Goal: Leave review/rating: Leave review/rating

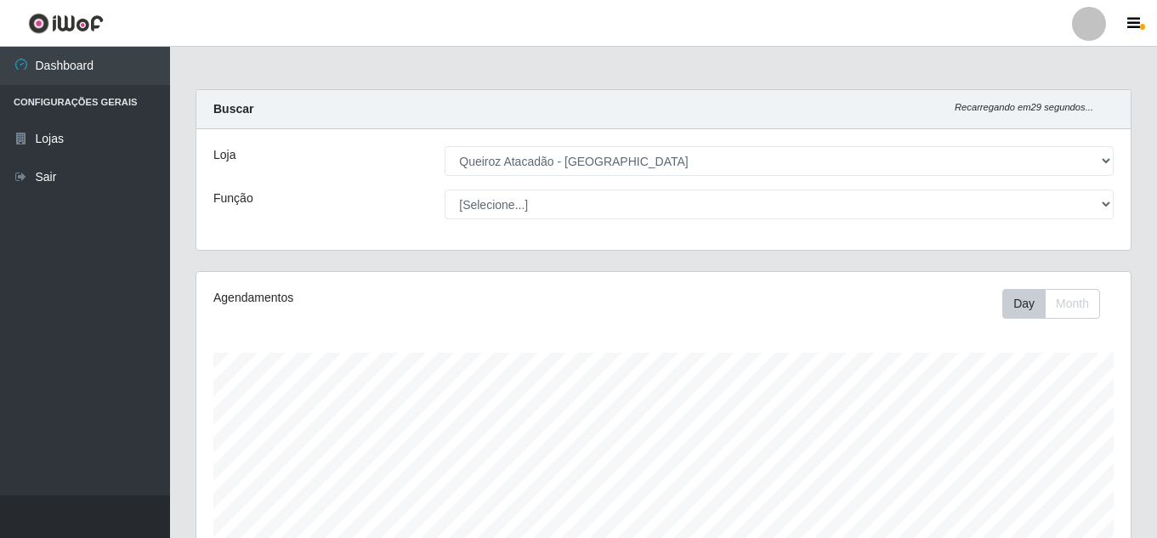
select select "225"
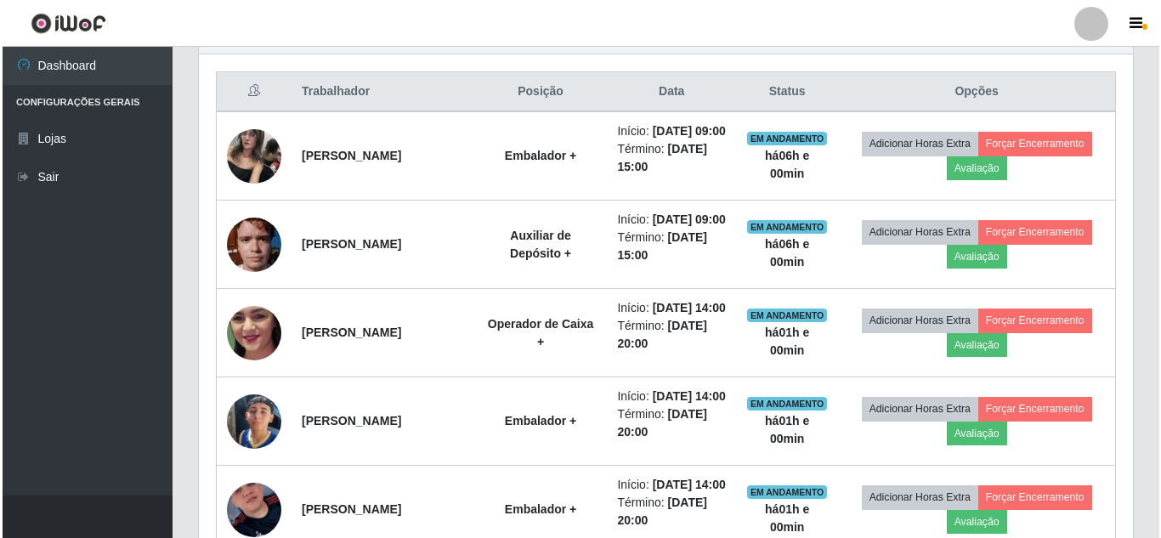
scroll to position [353, 934]
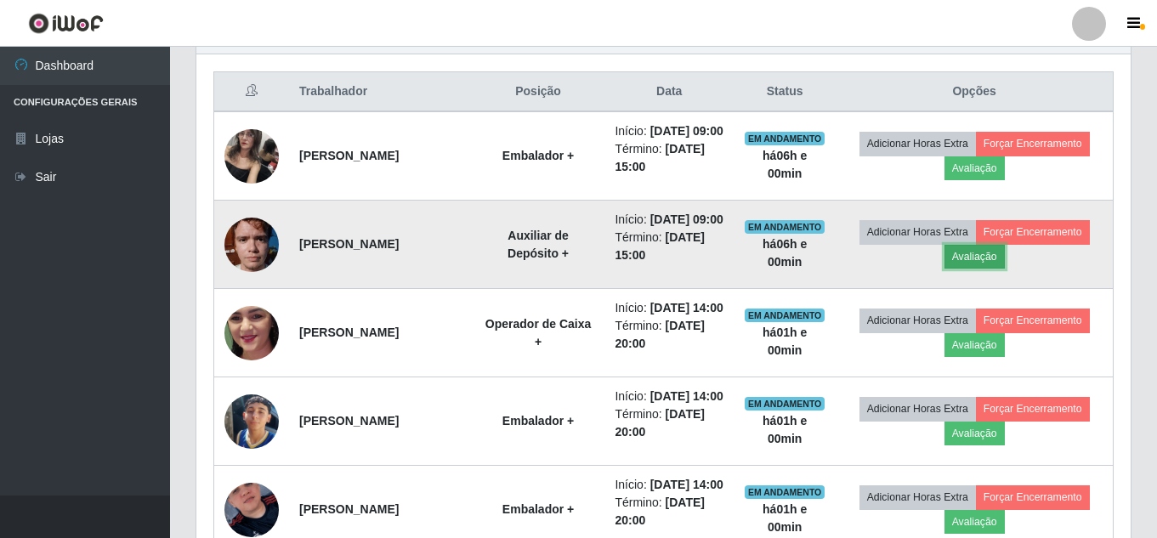
click at [981, 269] on button "Avaliação" at bounding box center [975, 257] width 60 height 24
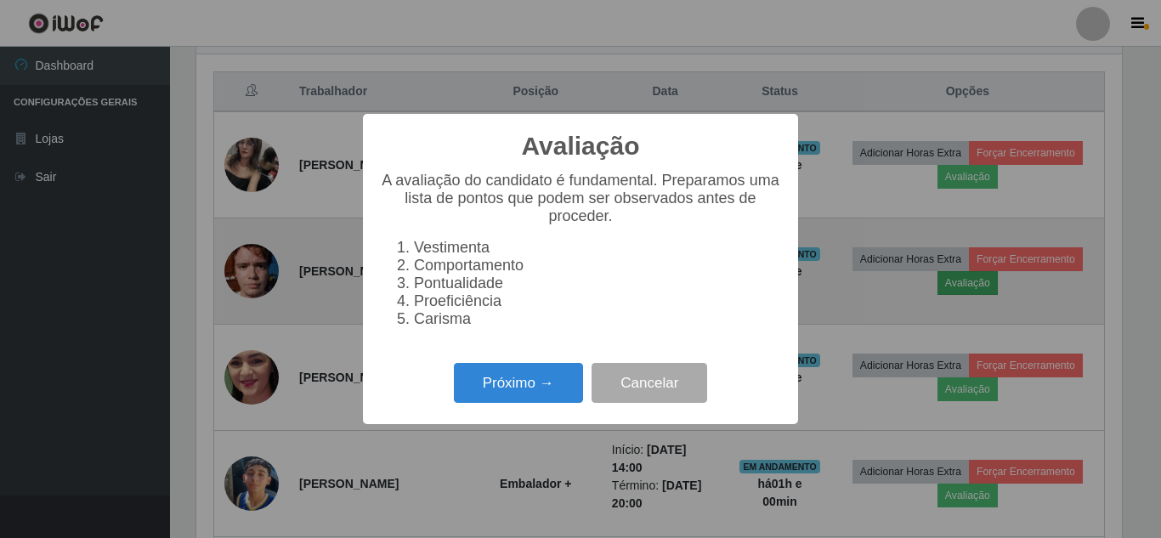
scroll to position [353, 926]
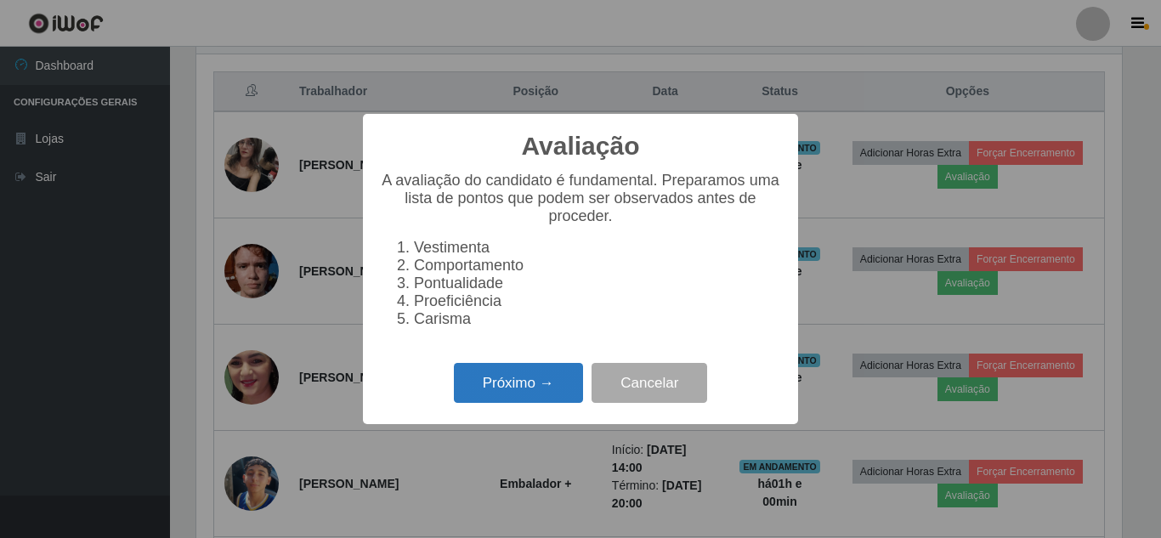
click at [502, 390] on button "Próximo →" at bounding box center [518, 383] width 129 height 40
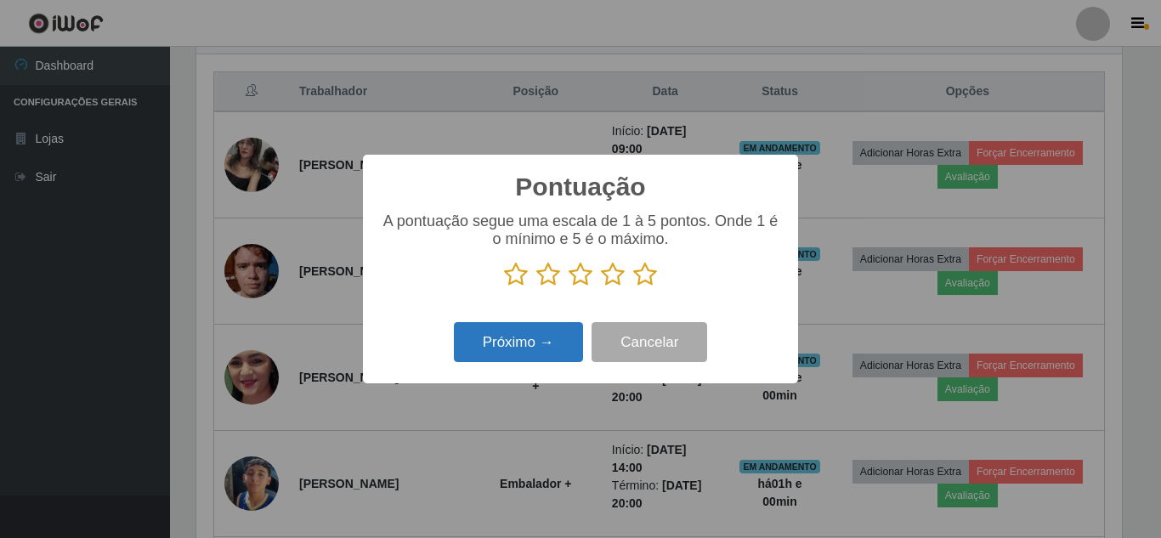
click at [564, 347] on button "Próximo →" at bounding box center [518, 342] width 129 height 40
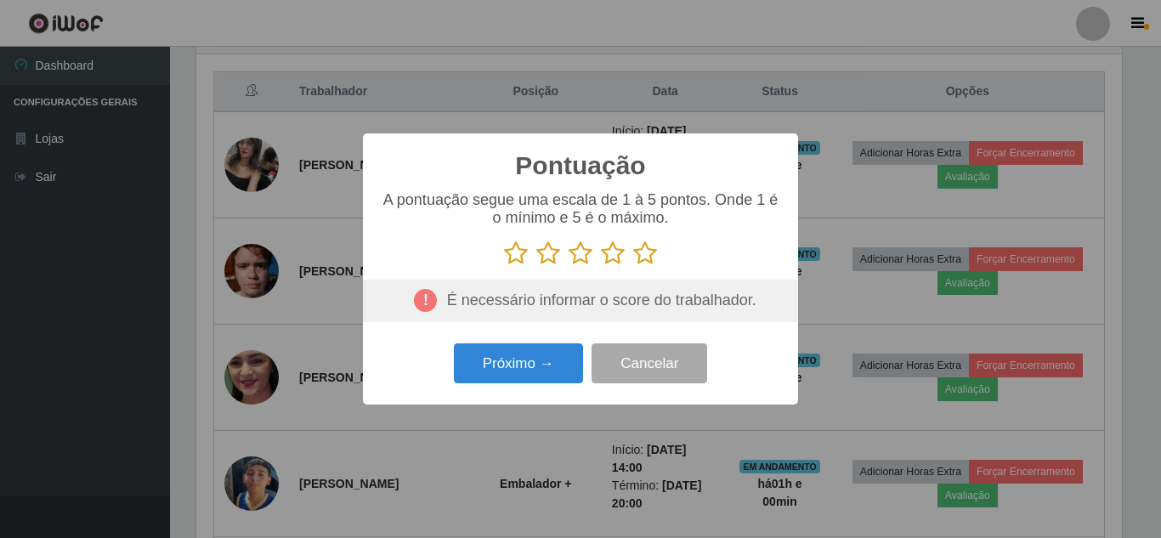
click at [648, 254] on icon at bounding box center [645, 254] width 24 height 26
click at [633, 266] on input "radio" at bounding box center [633, 266] width 0 height 0
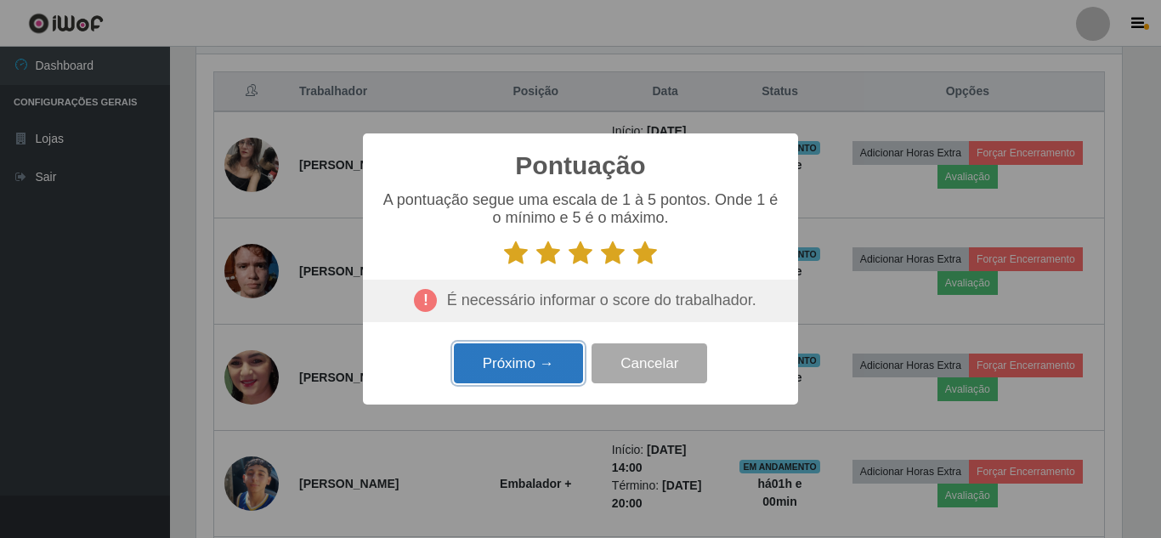
click at [549, 377] on button "Próximo →" at bounding box center [518, 363] width 129 height 40
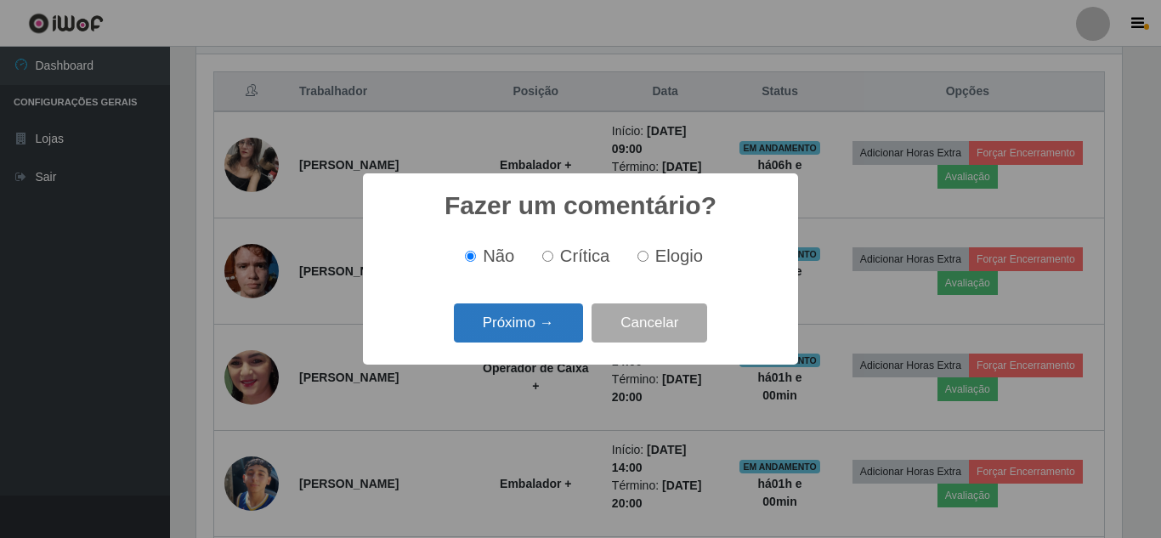
click at [557, 332] on button "Próximo →" at bounding box center [518, 324] width 129 height 40
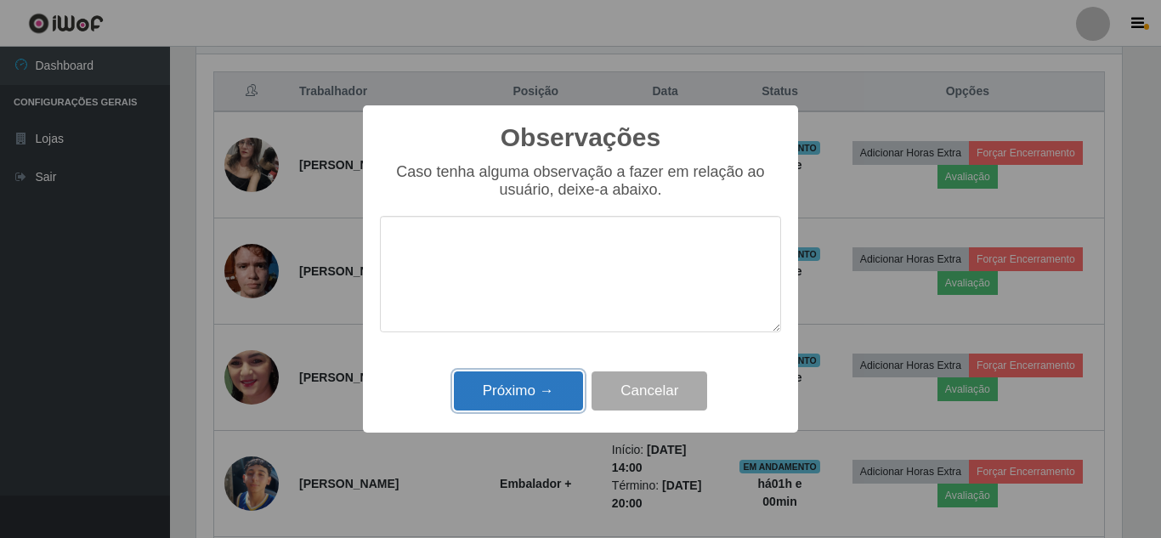
click at [529, 394] on button "Próximo →" at bounding box center [518, 392] width 129 height 40
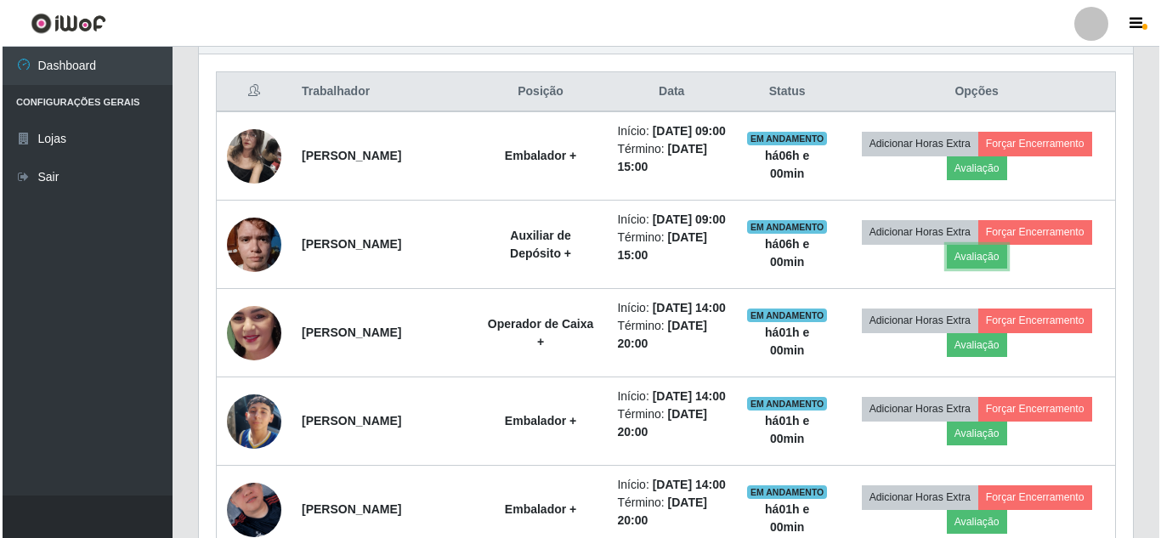
scroll to position [353, 934]
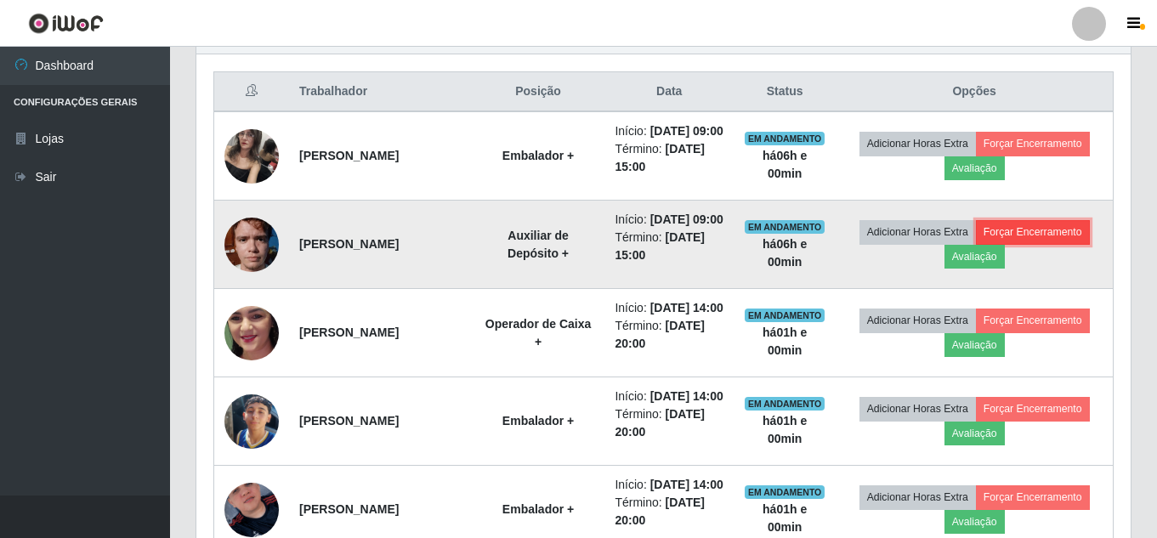
click at [1058, 244] on button "Forçar Encerramento" at bounding box center [1033, 232] width 114 height 24
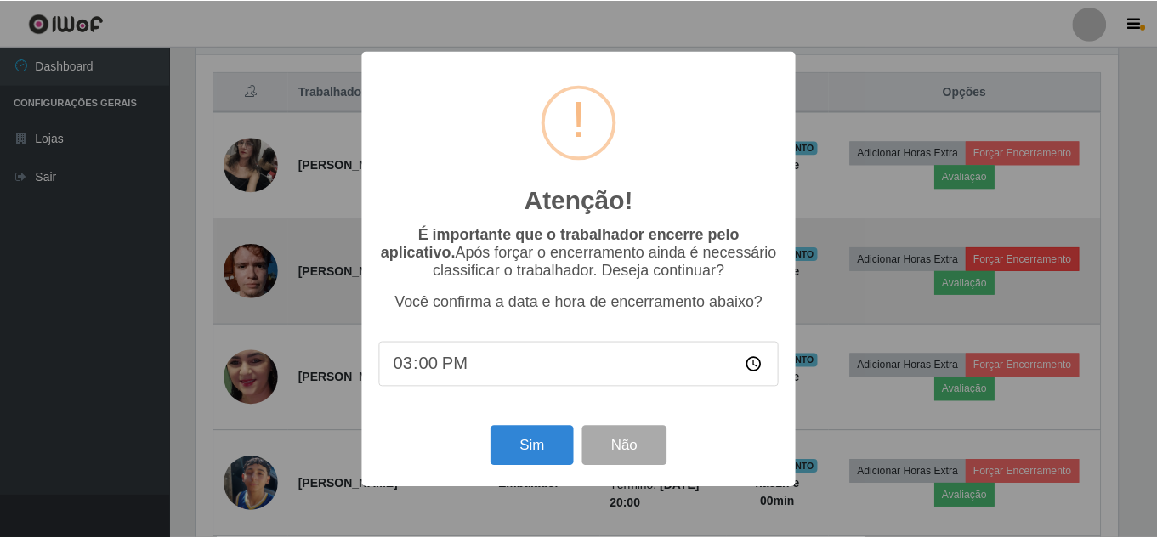
scroll to position [353, 926]
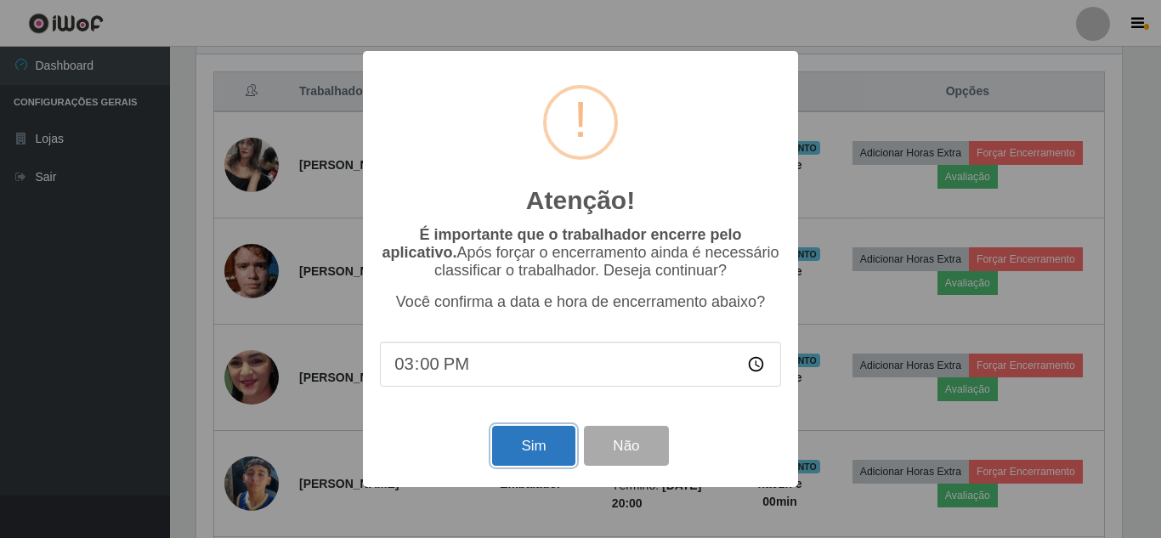
click at [530, 452] on button "Sim" at bounding box center [533, 446] width 82 height 40
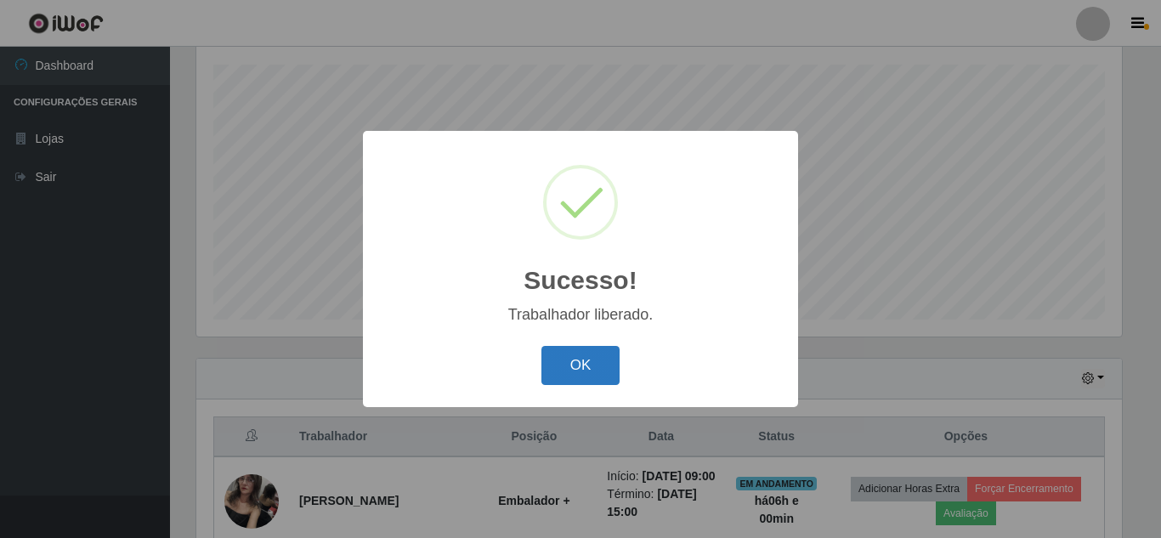
click at [577, 365] on button "OK" at bounding box center [581, 366] width 79 height 40
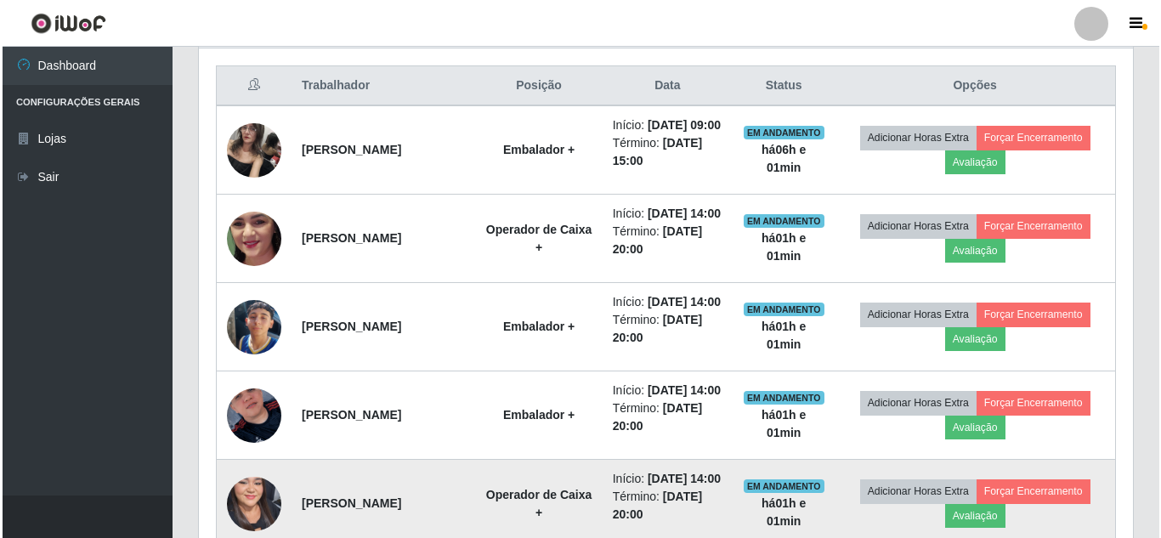
scroll to position [628, 0]
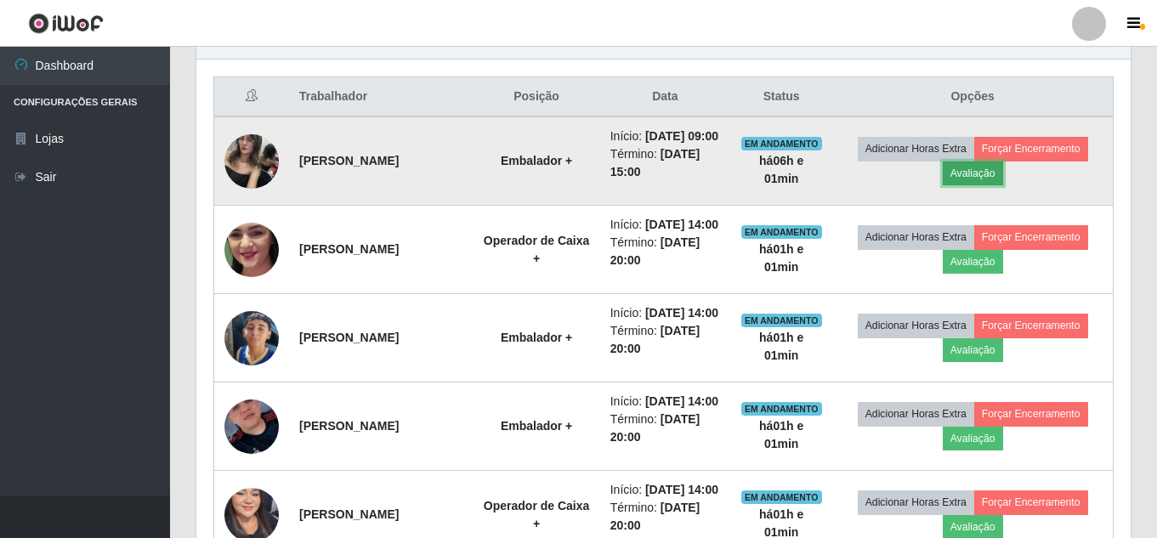
click at [994, 184] on button "Avaliação" at bounding box center [973, 174] width 60 height 24
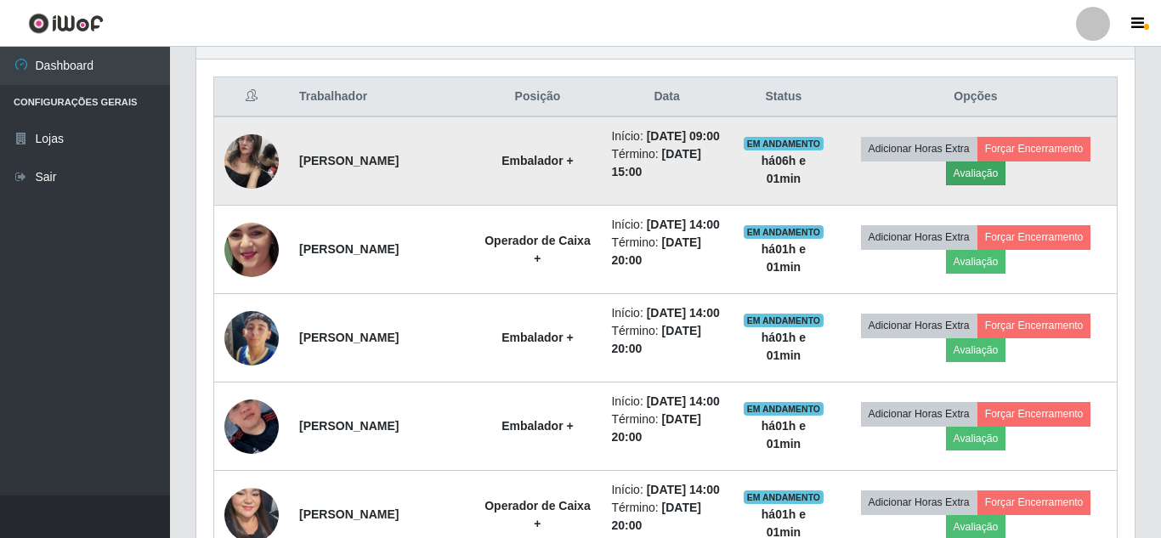
scroll to position [353, 926]
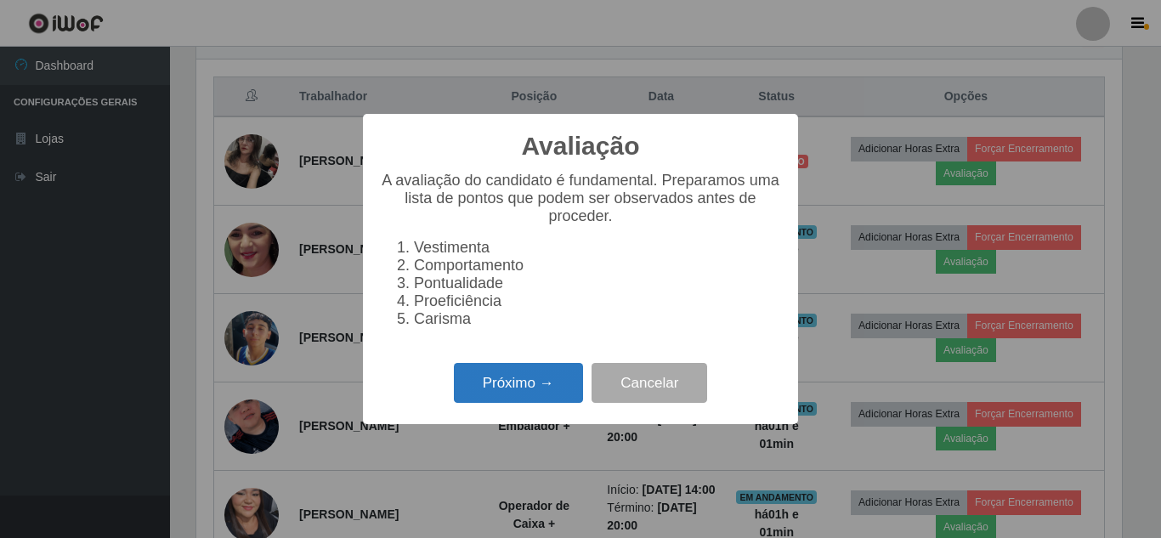
click at [494, 386] on button "Próximo →" at bounding box center [518, 383] width 129 height 40
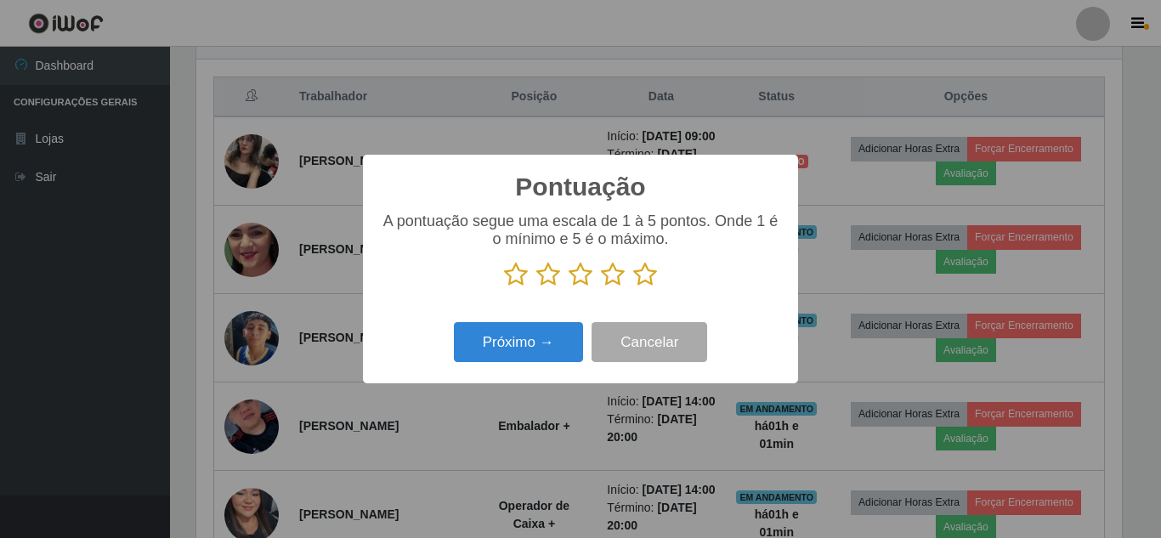
click at [644, 275] on icon at bounding box center [645, 275] width 24 height 26
click at [633, 287] on input "radio" at bounding box center [633, 287] width 0 height 0
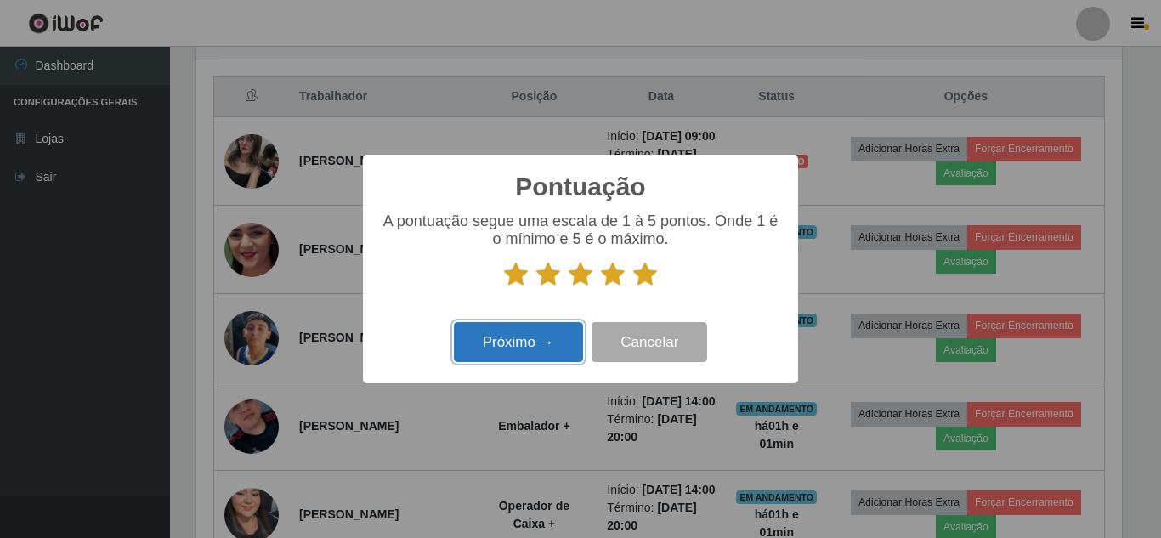
click at [499, 343] on button "Próximo →" at bounding box center [518, 342] width 129 height 40
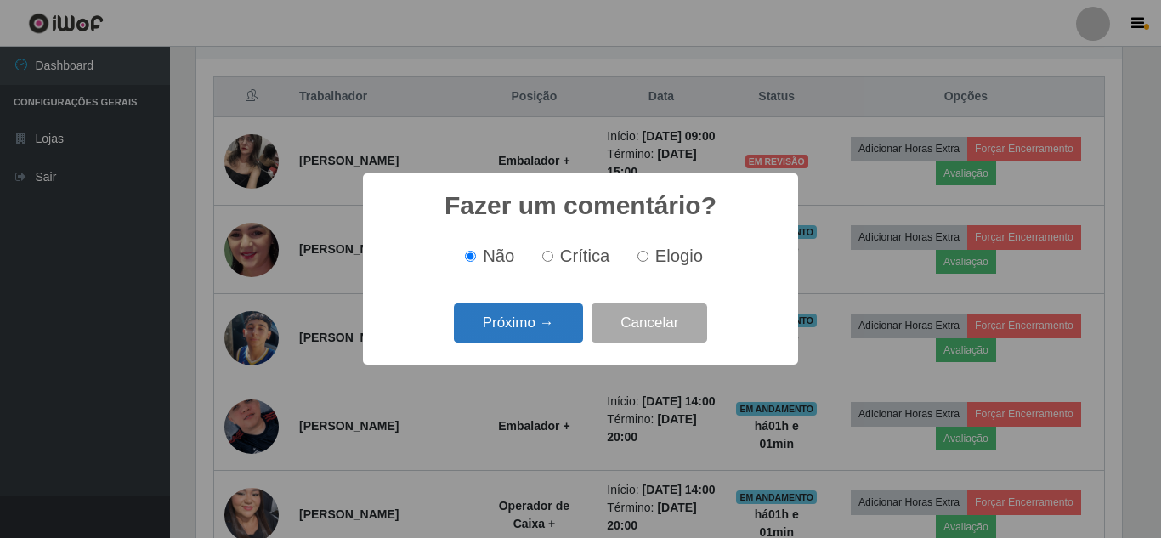
click at [547, 326] on button "Próximo →" at bounding box center [518, 324] width 129 height 40
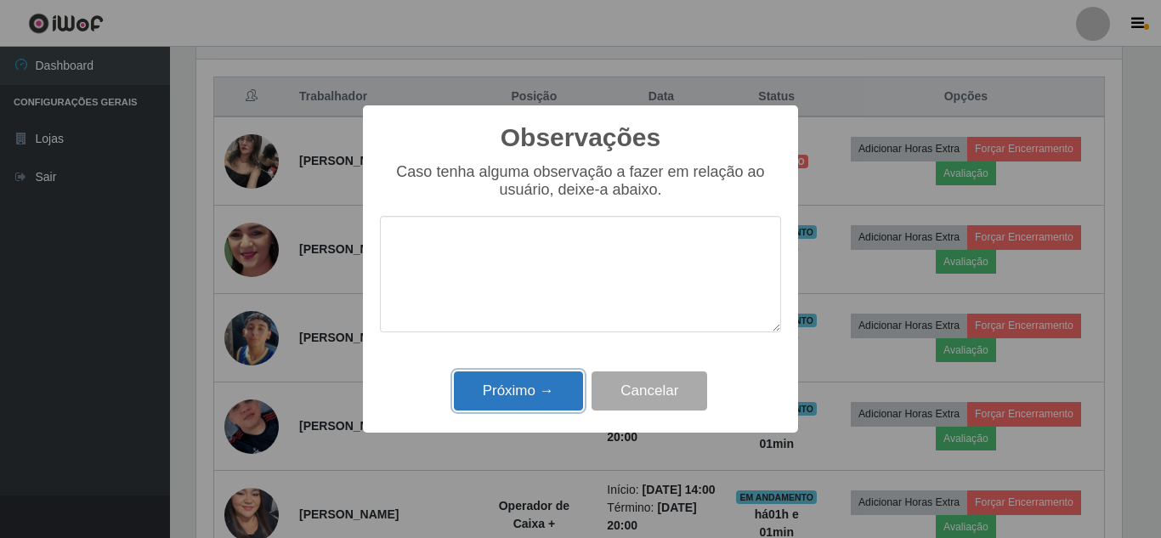
click at [518, 394] on button "Próximo →" at bounding box center [518, 392] width 129 height 40
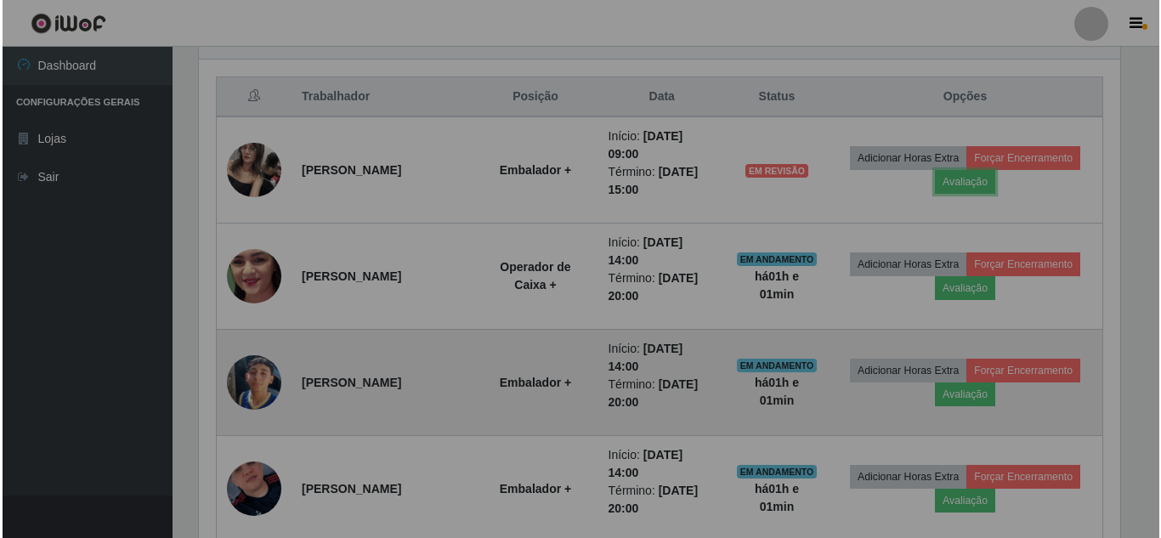
scroll to position [353, 934]
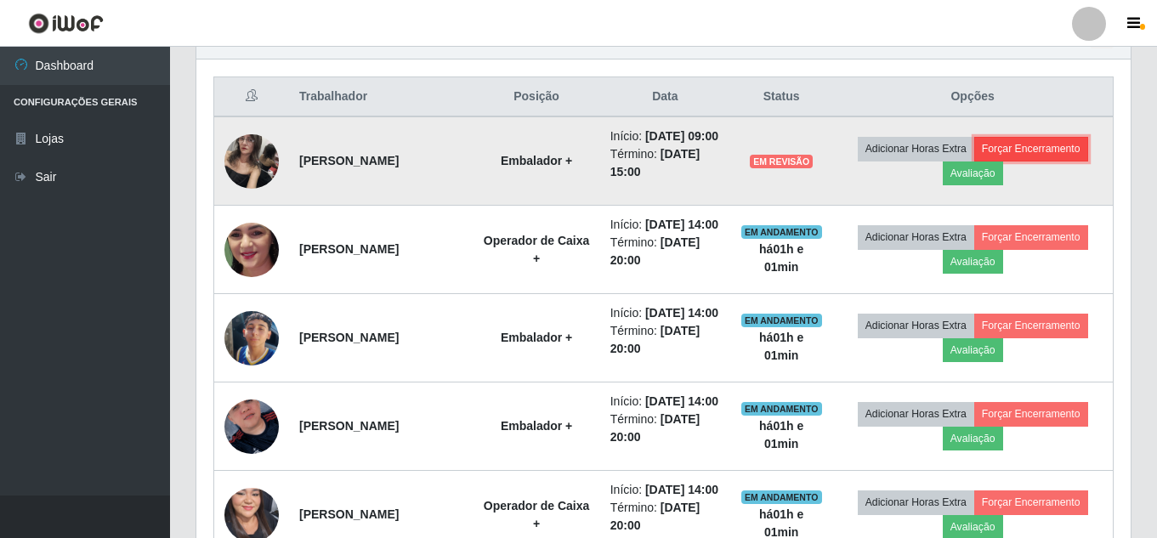
click at [1065, 157] on button "Forçar Encerramento" at bounding box center [1031, 149] width 114 height 24
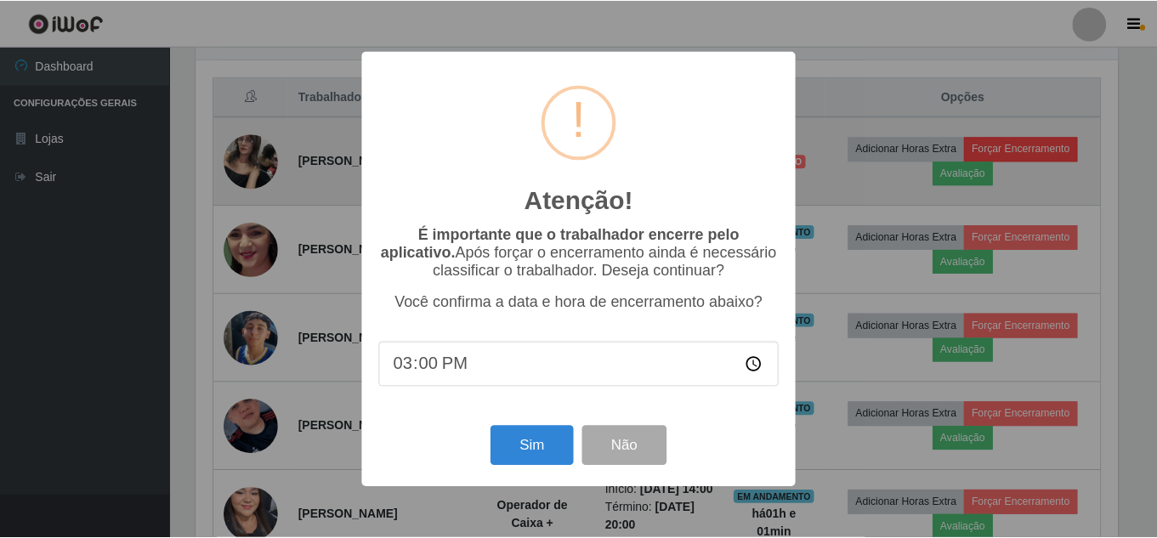
scroll to position [353, 926]
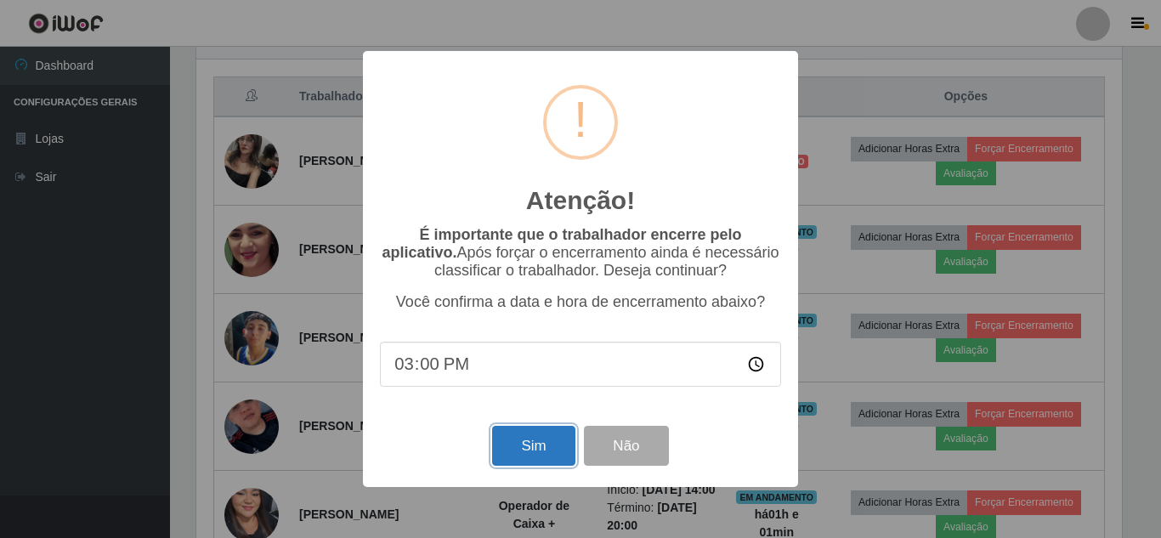
click at [541, 445] on button "Sim" at bounding box center [533, 446] width 82 height 40
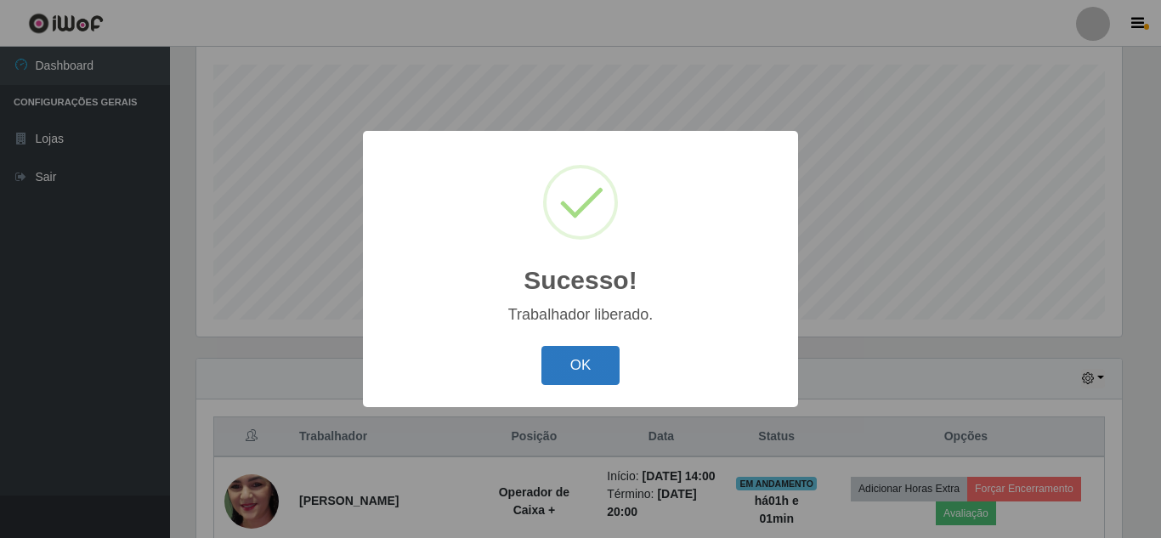
click at [600, 375] on button "OK" at bounding box center [581, 366] width 79 height 40
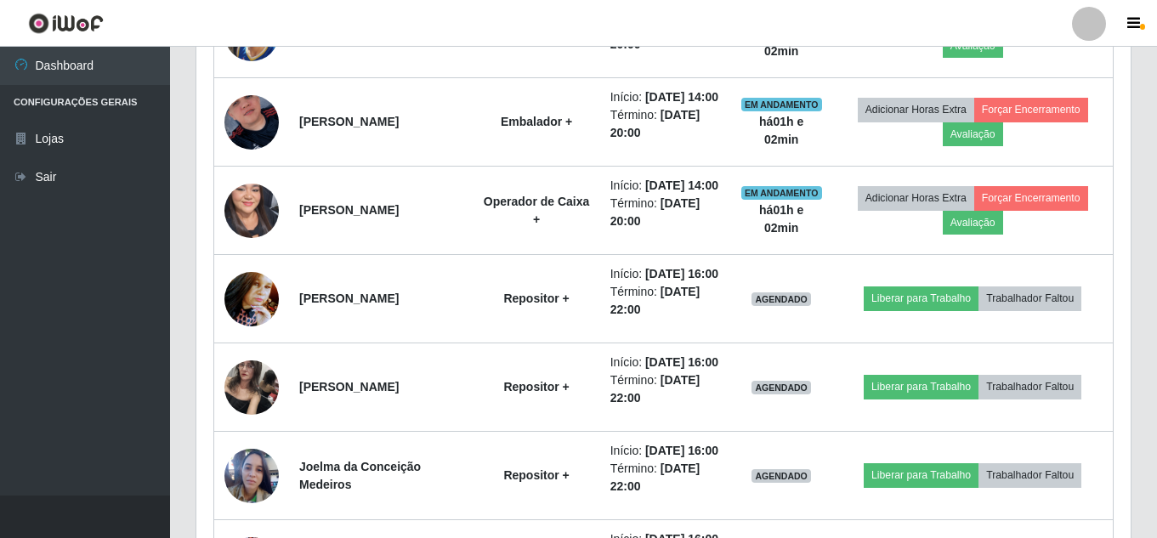
scroll to position [820, 0]
